Goal: Transaction & Acquisition: Purchase product/service

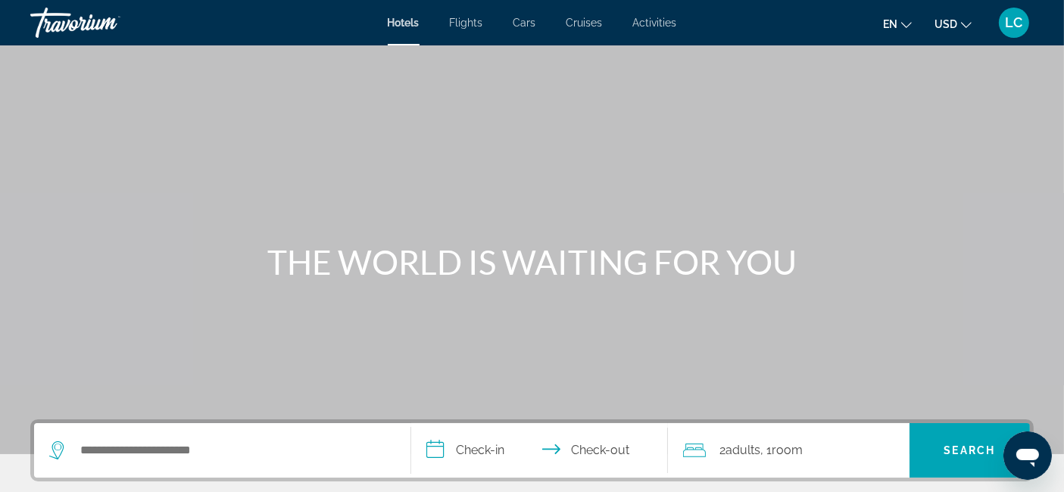
click at [1018, 15] on span "LC" at bounding box center [1013, 22] width 17 height 15
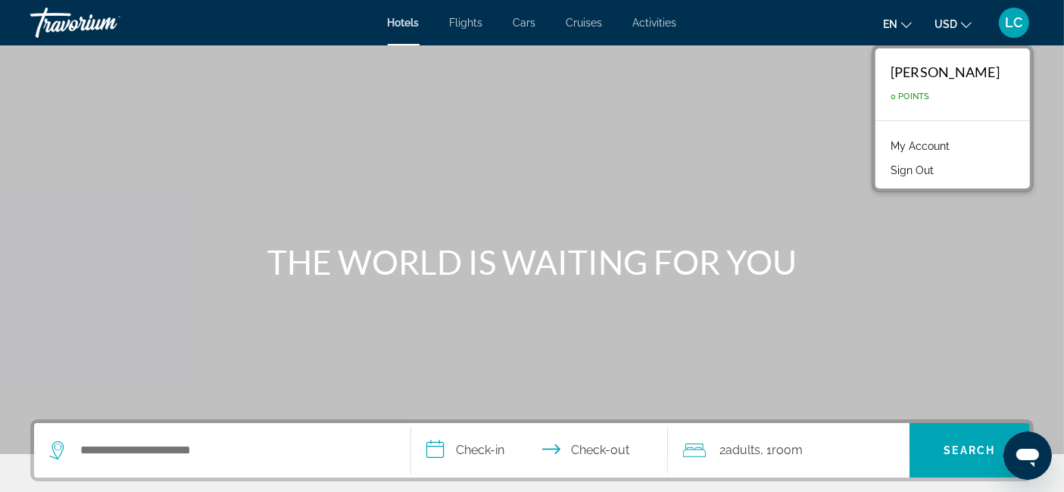
click at [942, 148] on link "My Account" at bounding box center [920, 146] width 74 height 20
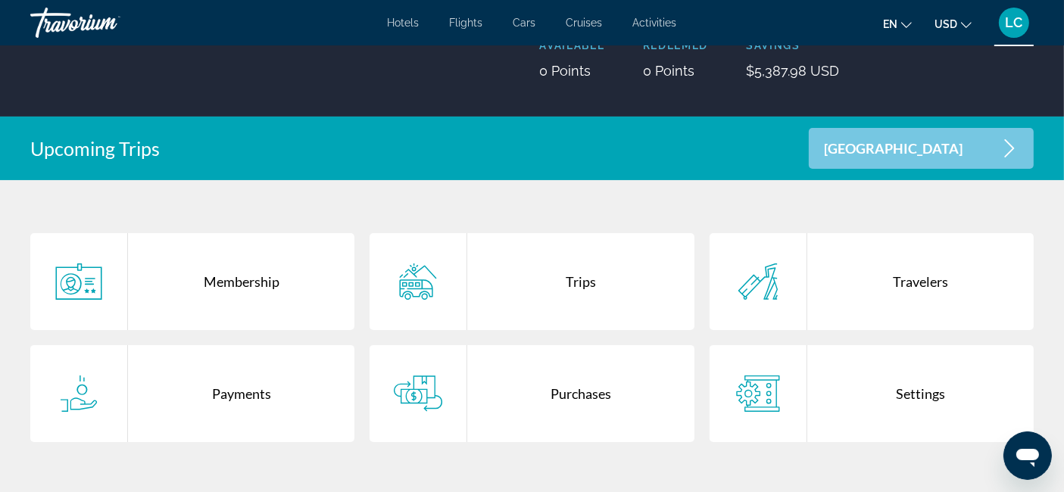
scroll to position [220, 0]
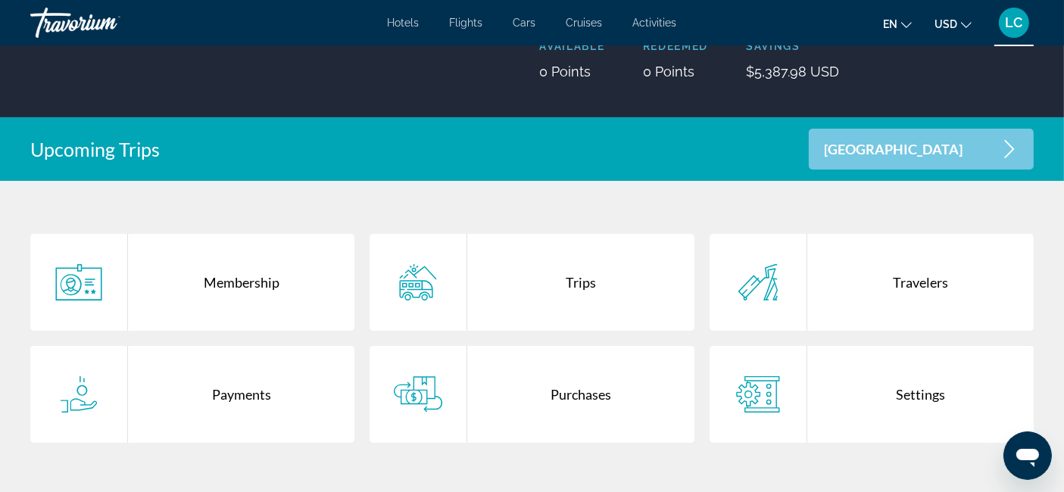
click at [569, 284] on div "Trips" at bounding box center [580, 282] width 226 height 97
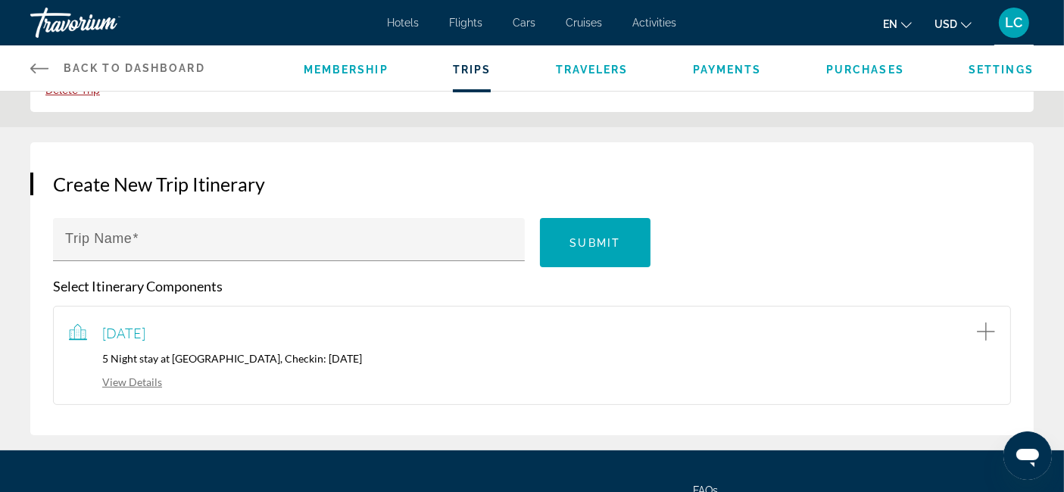
scroll to position [156, 0]
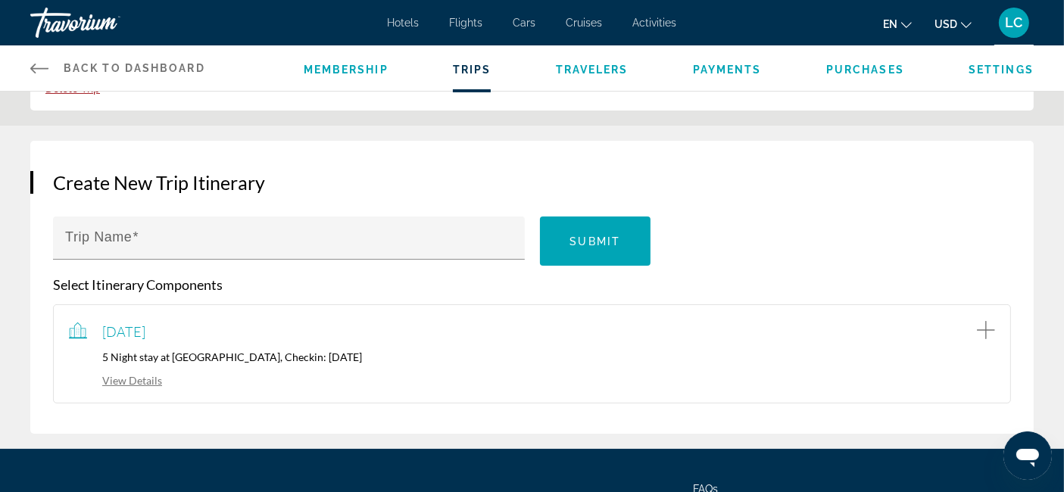
click at [139, 382] on link "View Details" at bounding box center [115, 380] width 93 height 13
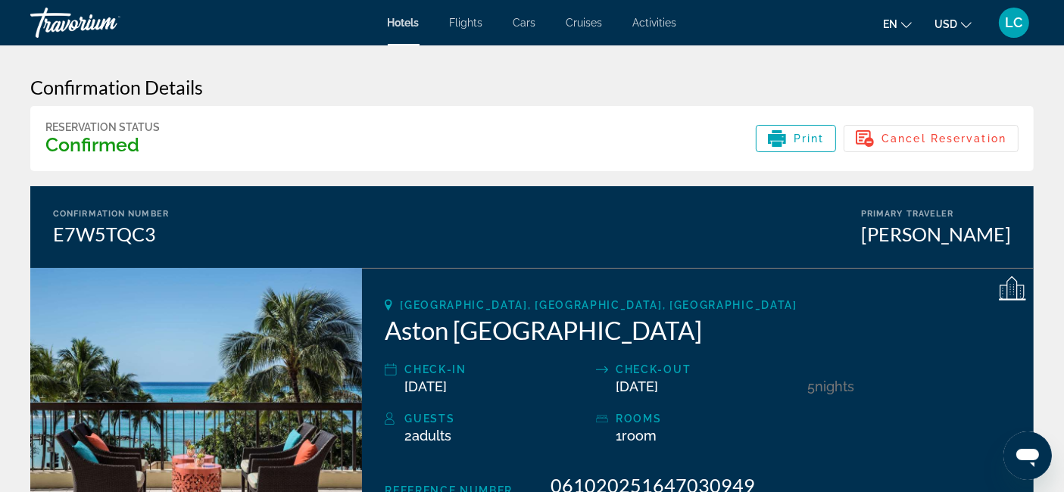
click at [1015, 290] on icon "Main content" at bounding box center [1012, 289] width 27 height 27
click at [1016, 21] on span "LC" at bounding box center [1013, 22] width 17 height 15
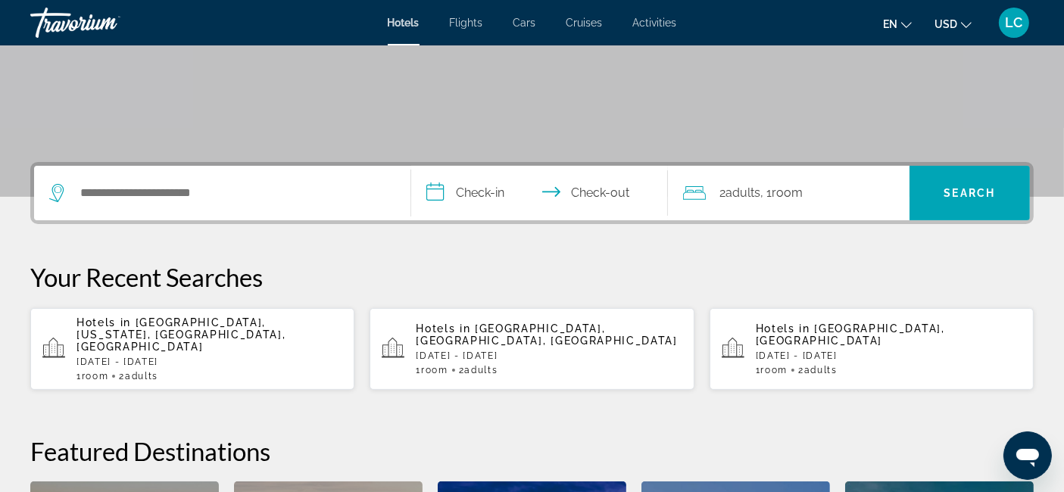
scroll to position [260, 0]
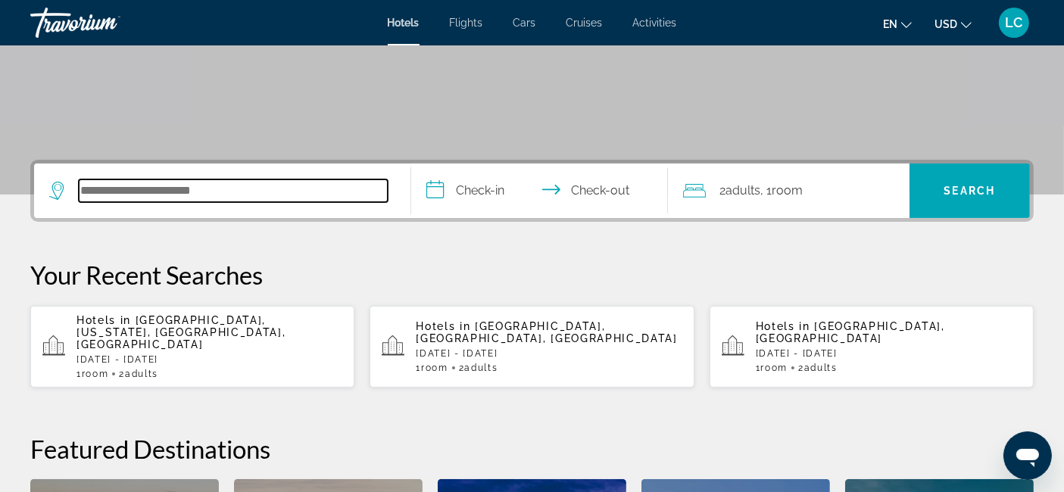
click at [280, 189] on input "Search hotel destination" at bounding box center [233, 190] width 309 height 23
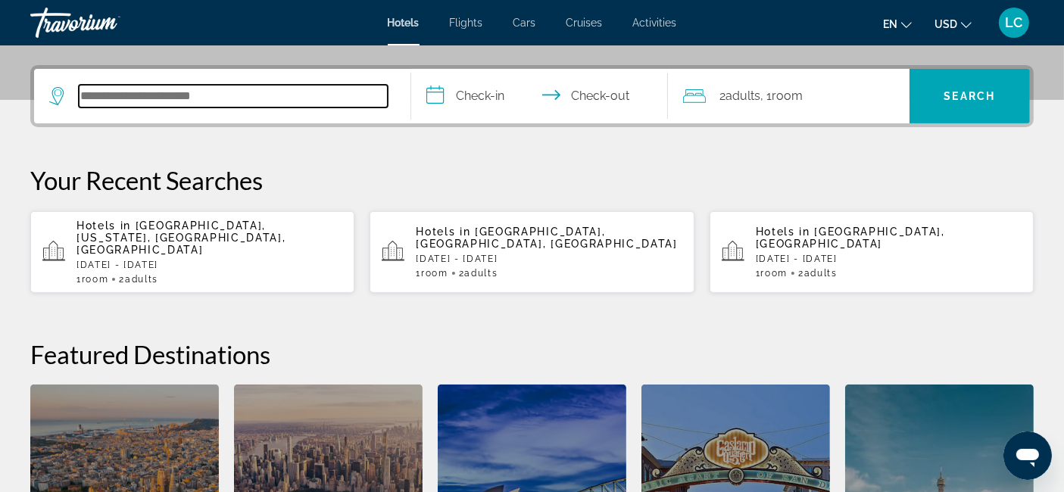
scroll to position [369, 0]
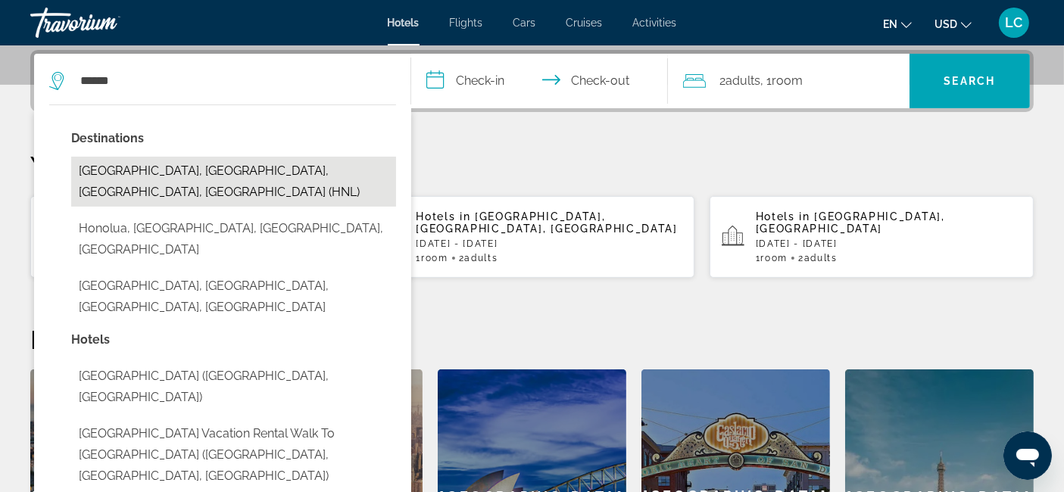
click at [235, 171] on button "Honolulu, Oahu Island, HI, United States (HNL)" at bounding box center [233, 182] width 325 height 50
type input "**********"
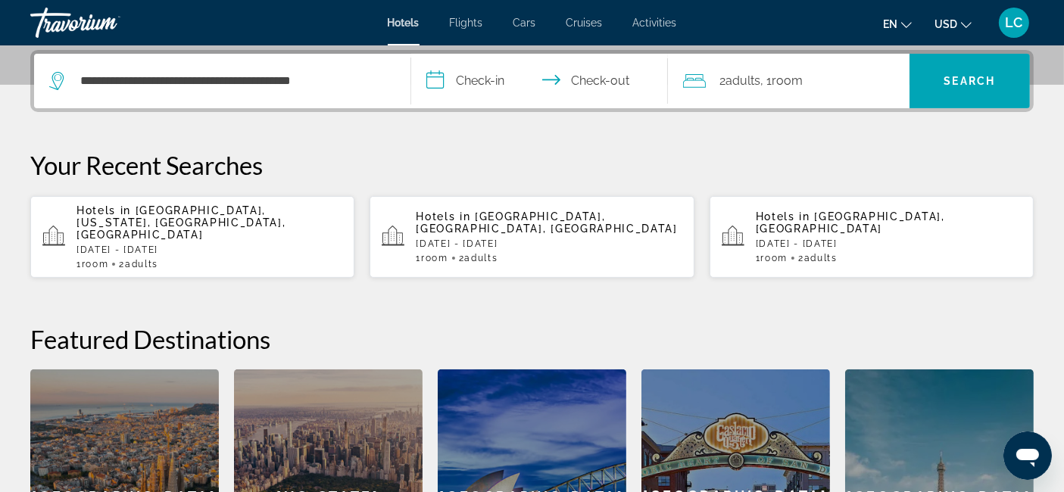
click at [482, 81] on input "**********" at bounding box center [542, 83] width 263 height 59
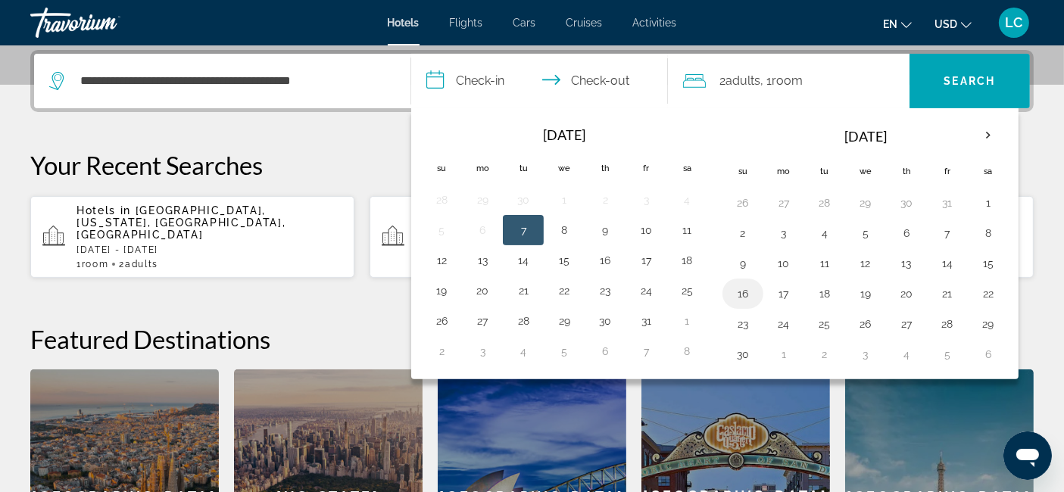
click at [745, 291] on button "16" at bounding box center [743, 293] width 24 height 21
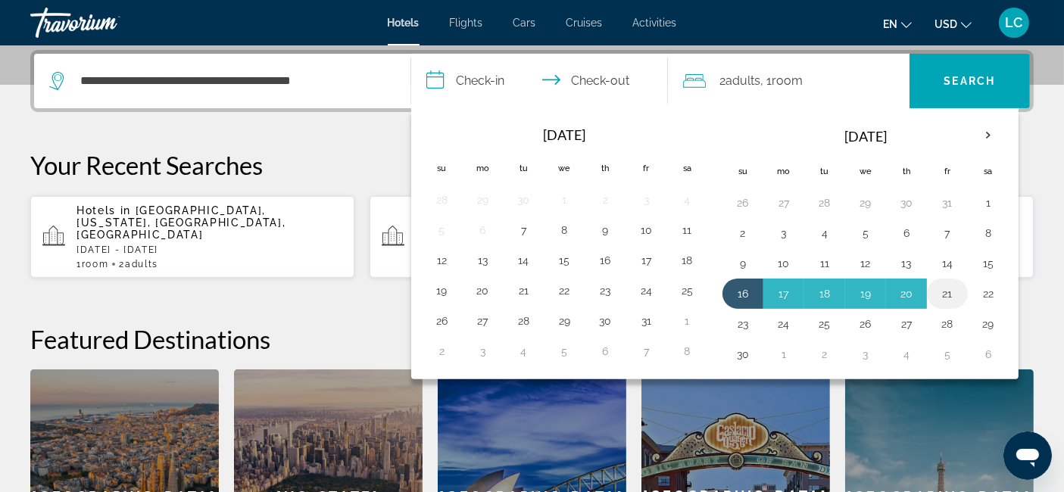
click at [946, 295] on button "21" at bounding box center [947, 293] width 24 height 21
type input "**********"
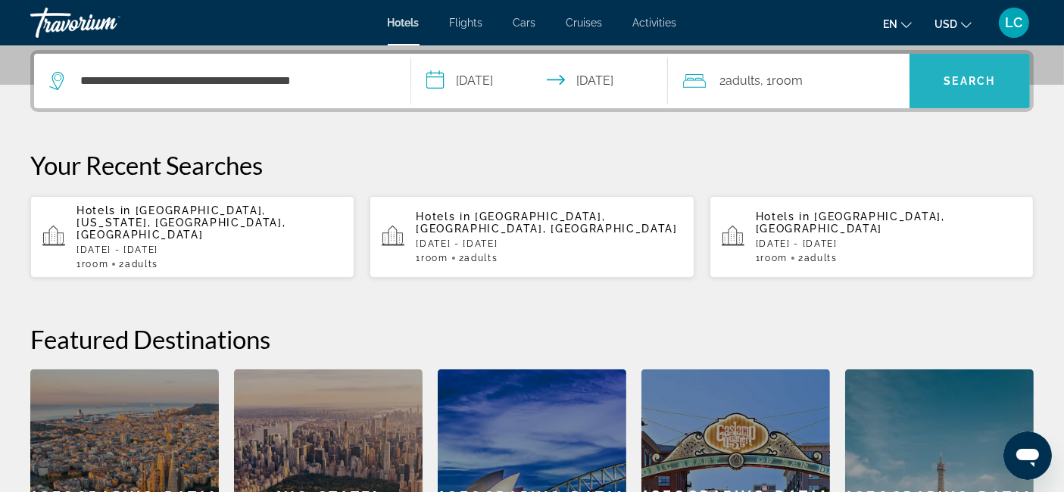
click at [968, 81] on span "Search" at bounding box center [969, 81] width 51 height 12
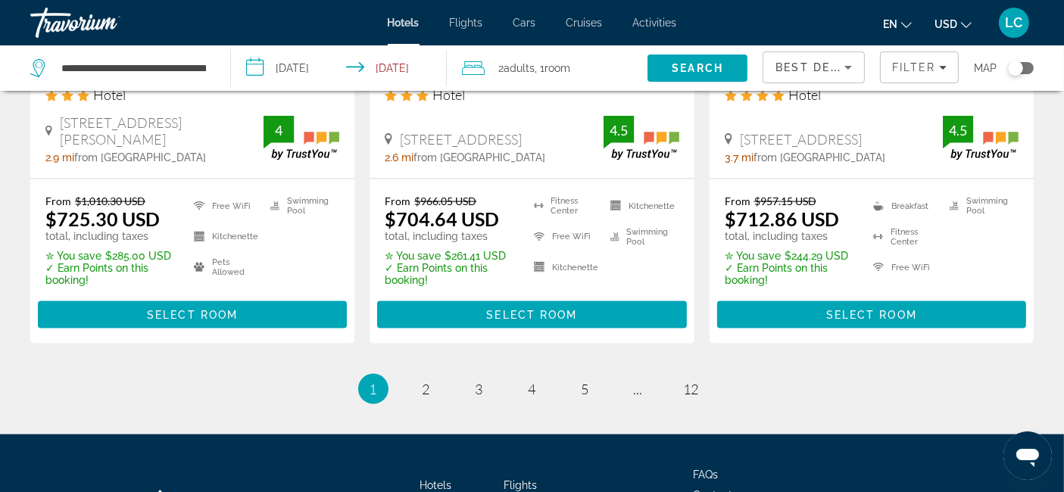
scroll to position [2107, 0]
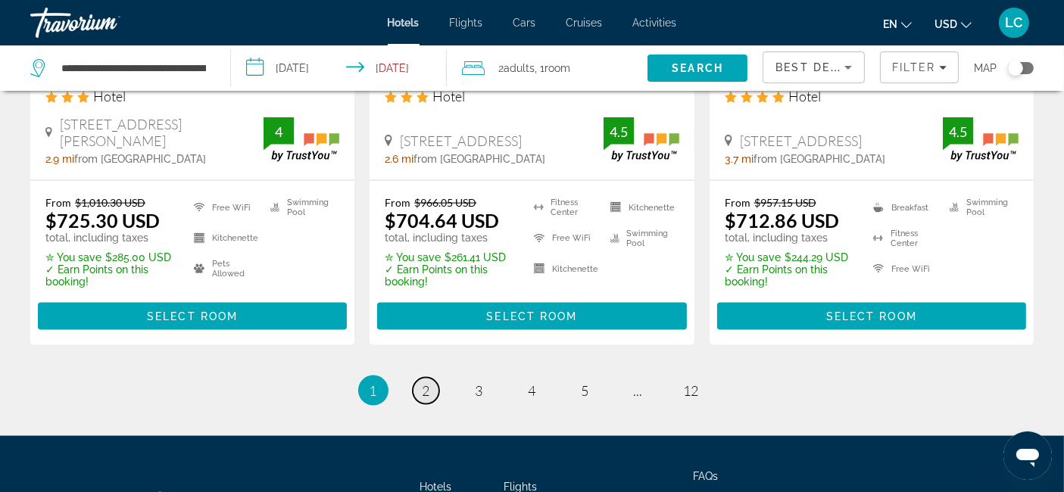
click at [429, 390] on span "2" at bounding box center [426, 390] width 8 height 17
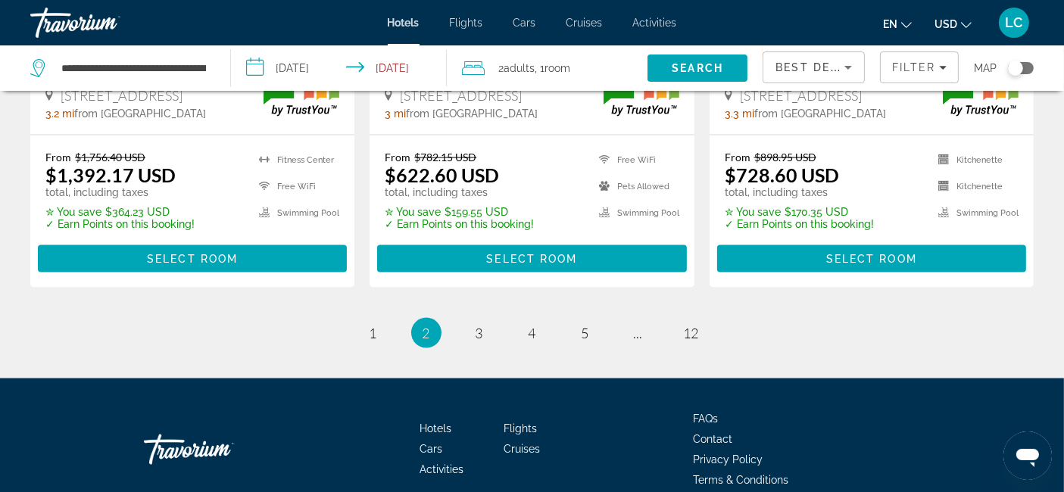
scroll to position [2187, 0]
click at [943, 65] on icon "Filters" at bounding box center [943, 68] width 8 height 8
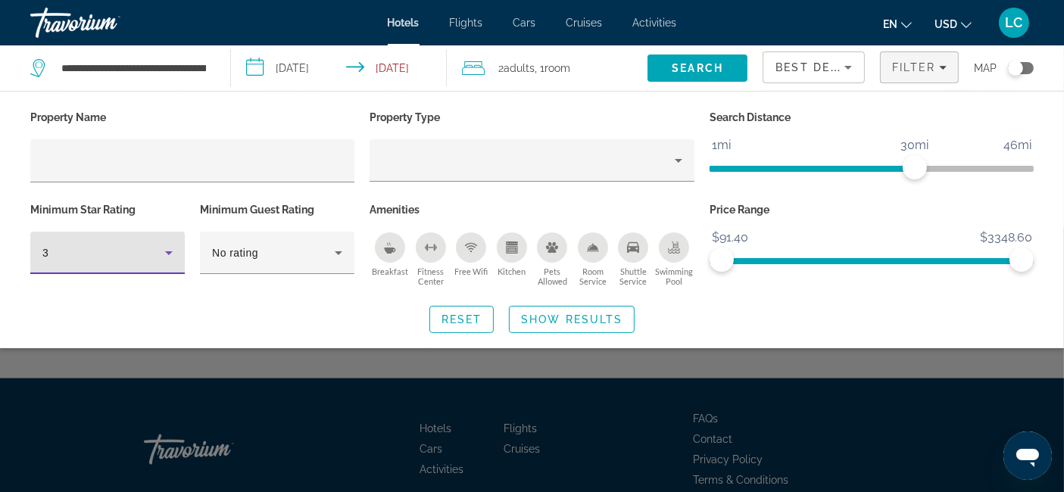
click at [167, 254] on icon "Hotel Filters" at bounding box center [169, 253] width 18 height 18
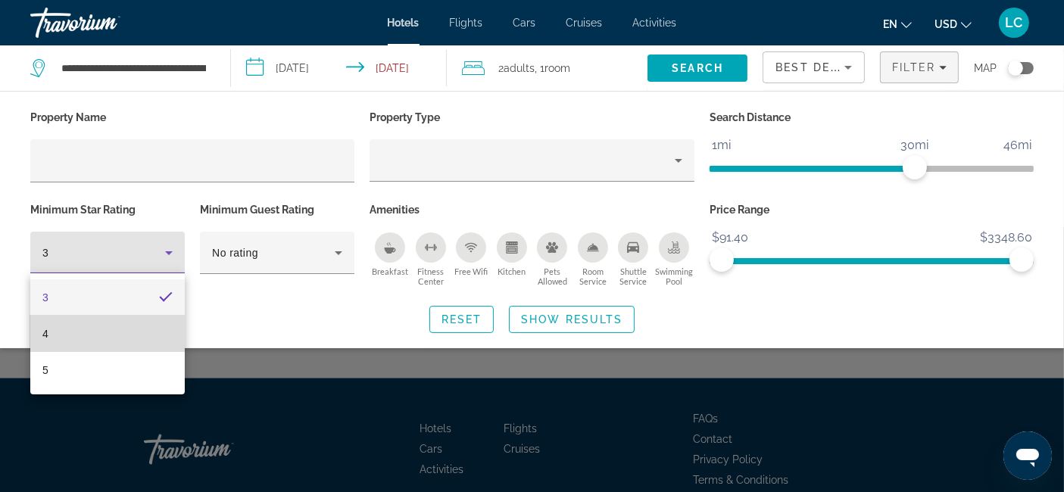
click at [97, 335] on mat-option "4" at bounding box center [107, 334] width 154 height 36
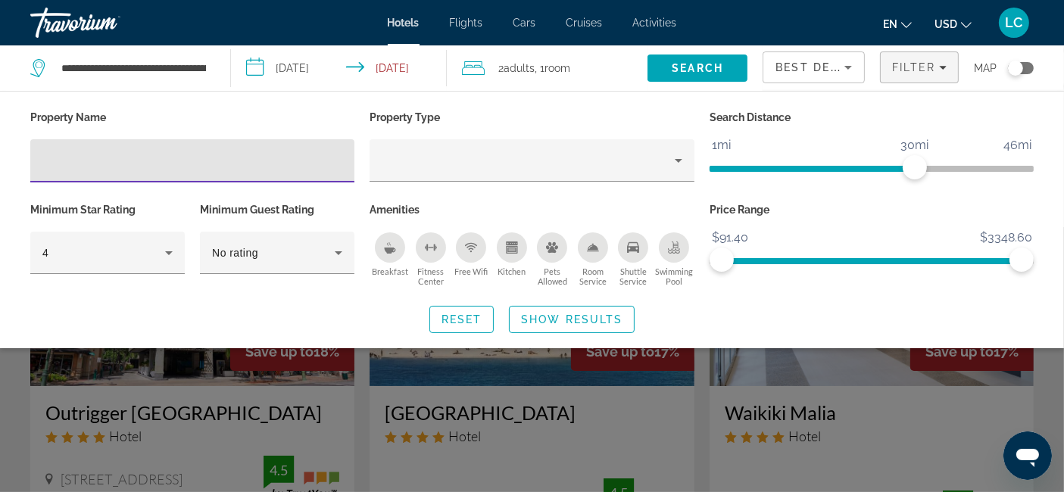
click at [244, 158] on input "Hotel Filters" at bounding box center [192, 161] width 300 height 18
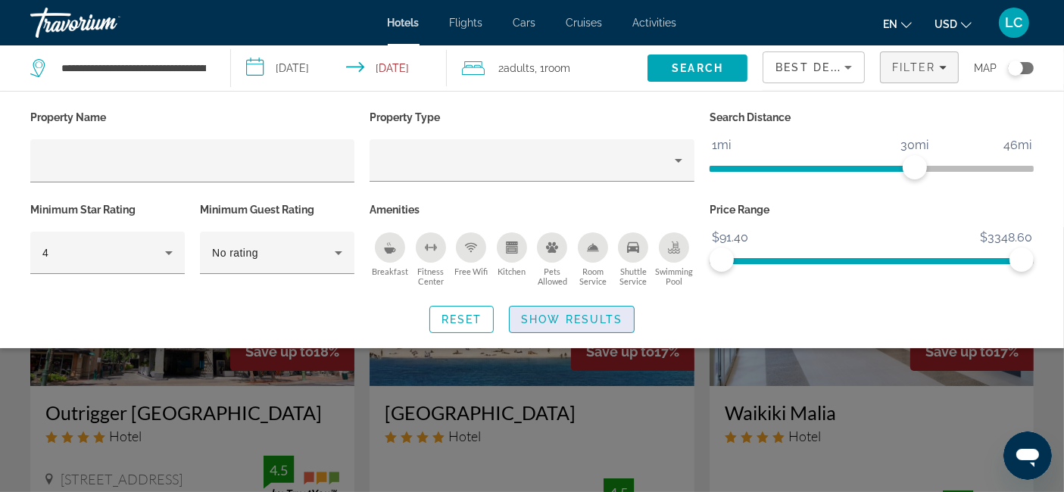
click at [601, 324] on span "Search widget" at bounding box center [572, 319] width 124 height 36
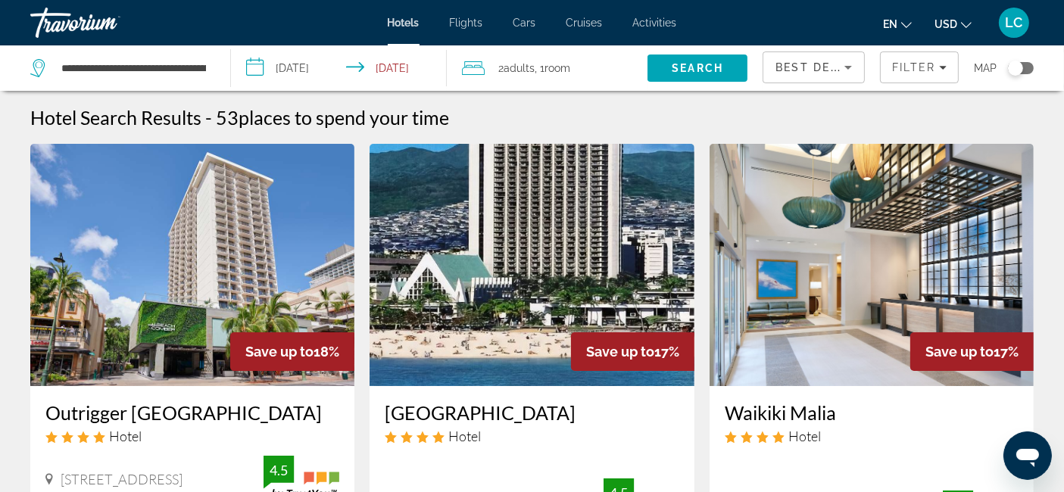
click at [601, 324] on img "Main content" at bounding box center [531, 265] width 324 height 242
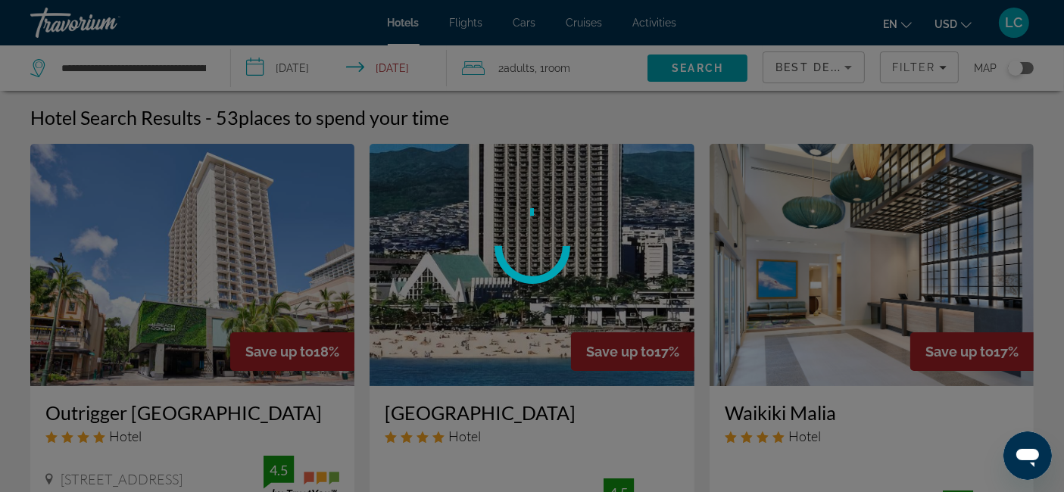
click at [601, 324] on div "**********" at bounding box center [532, 246] width 1064 height 492
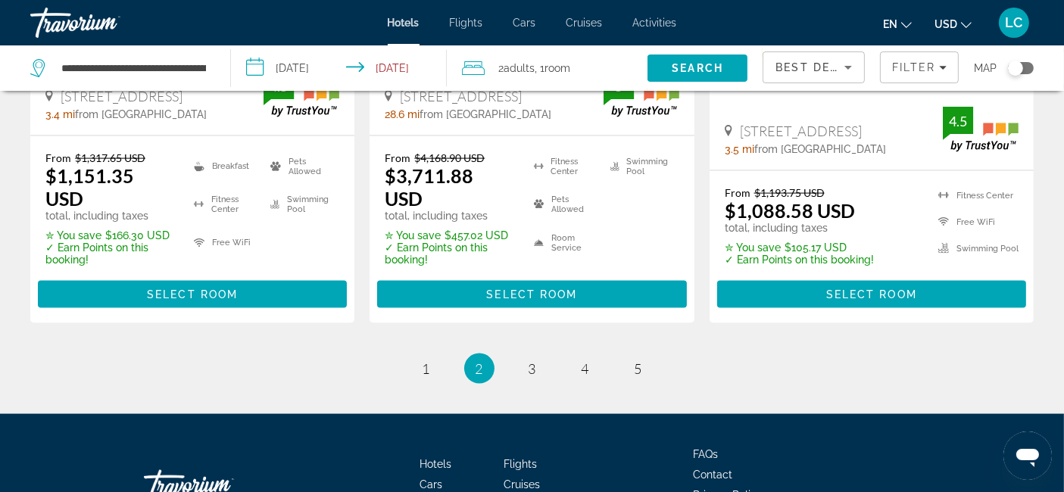
scroll to position [2269, 0]
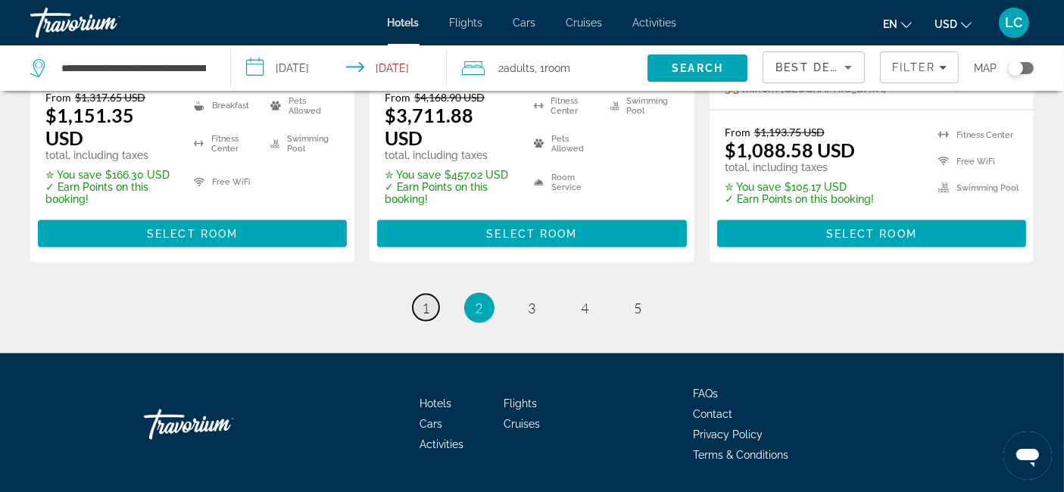
click at [422, 300] on span "1" at bounding box center [426, 308] width 8 height 17
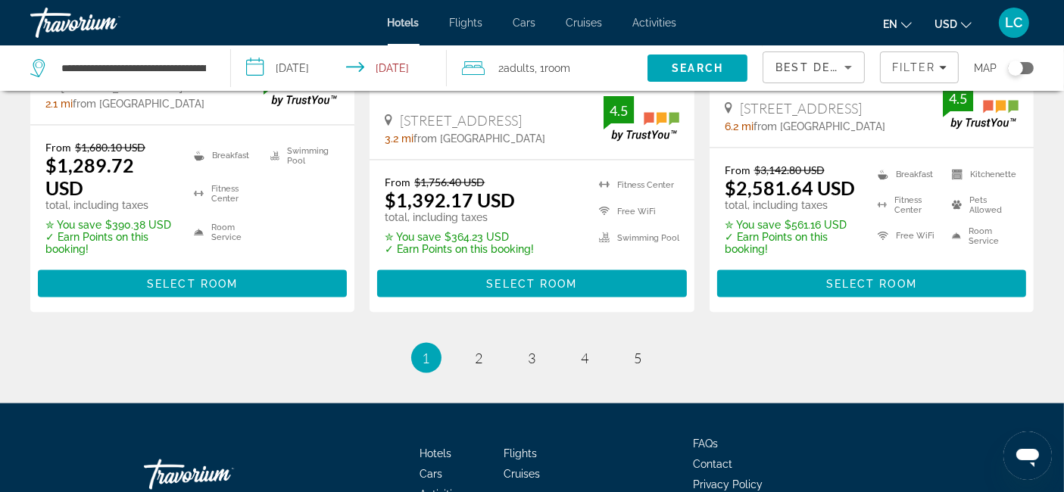
scroll to position [2225, 0]
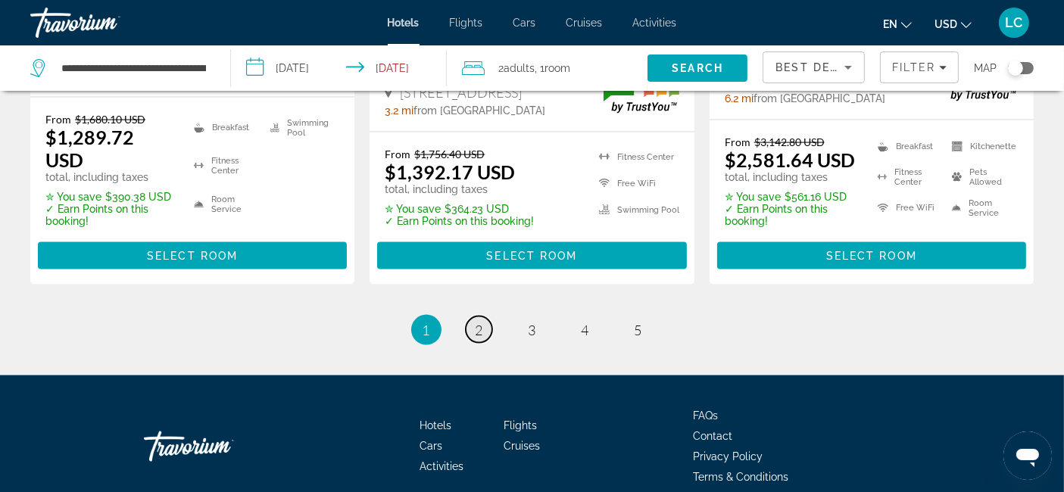
click at [485, 316] on link "page 2" at bounding box center [479, 329] width 27 height 27
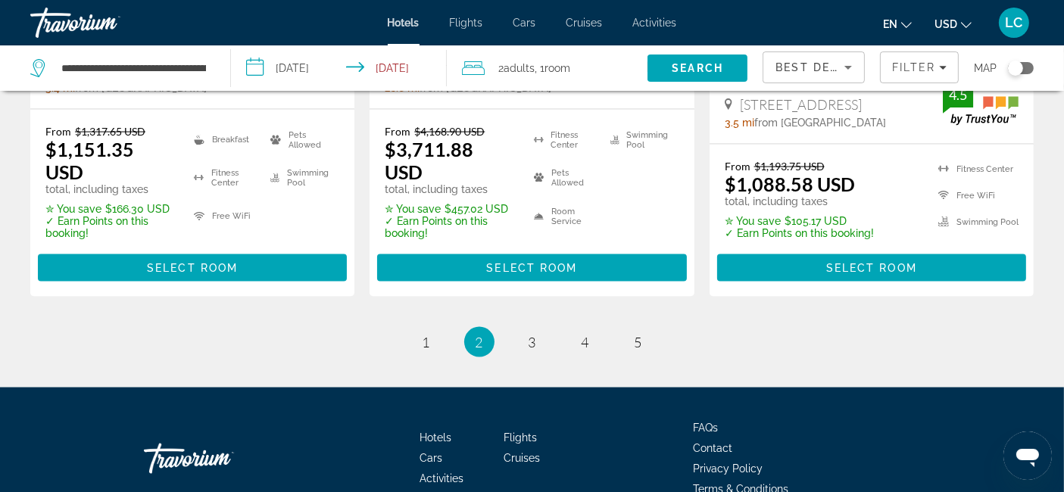
scroll to position [2236, 0]
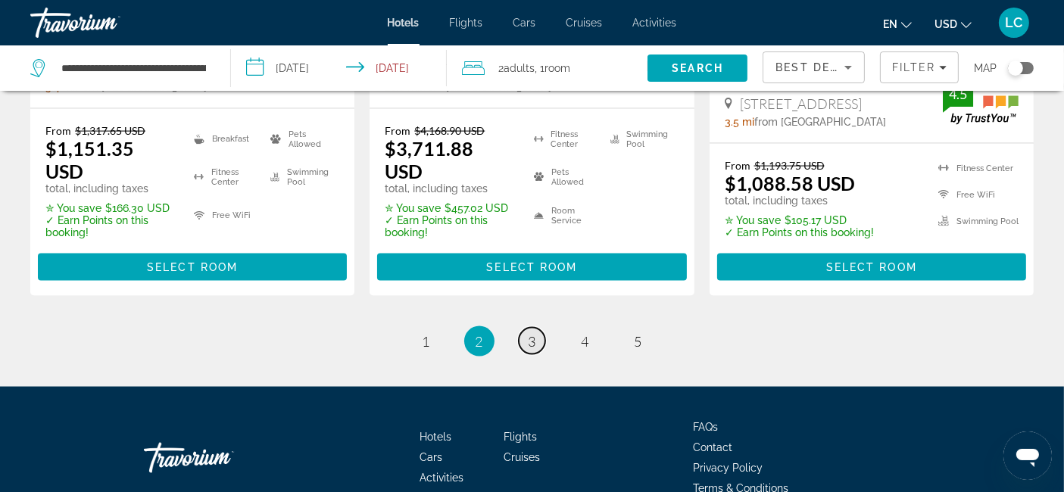
click at [536, 328] on link "page 3" at bounding box center [532, 341] width 27 height 27
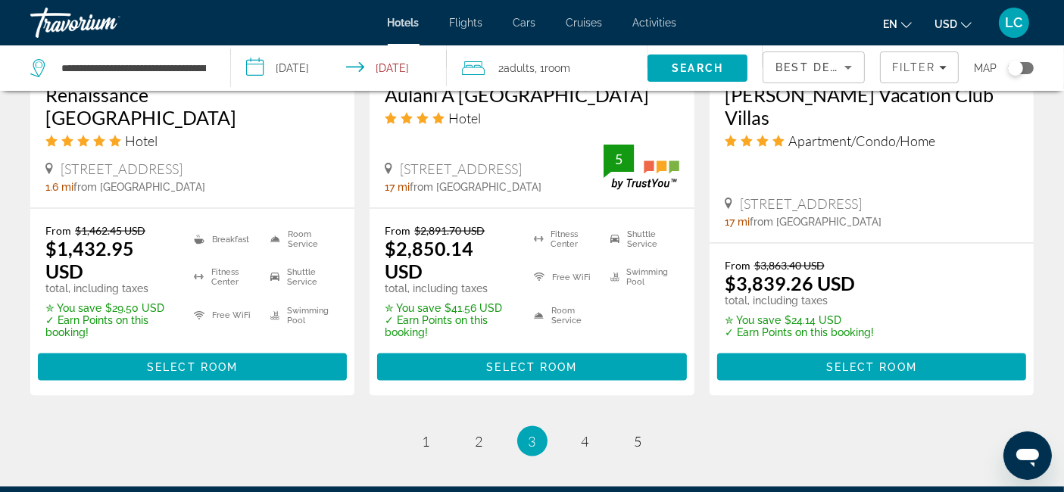
scroll to position [2145, 0]
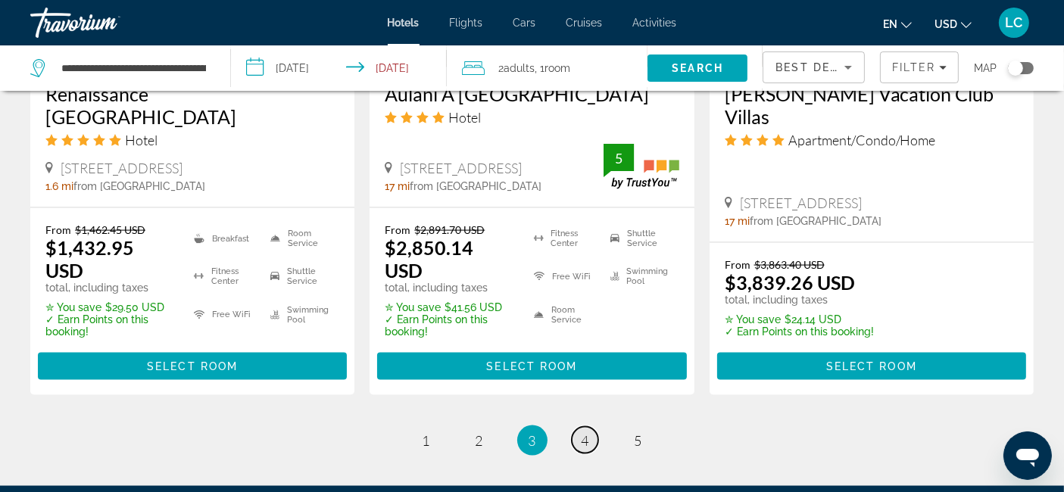
click at [581, 432] on span "4" at bounding box center [585, 440] width 8 height 17
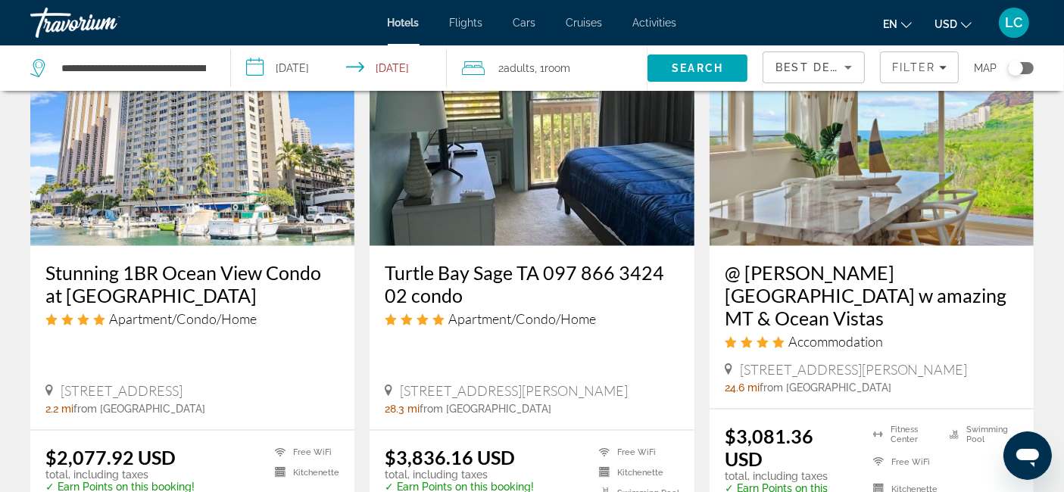
scroll to position [2177, 0]
